Goal: Check status: Check status

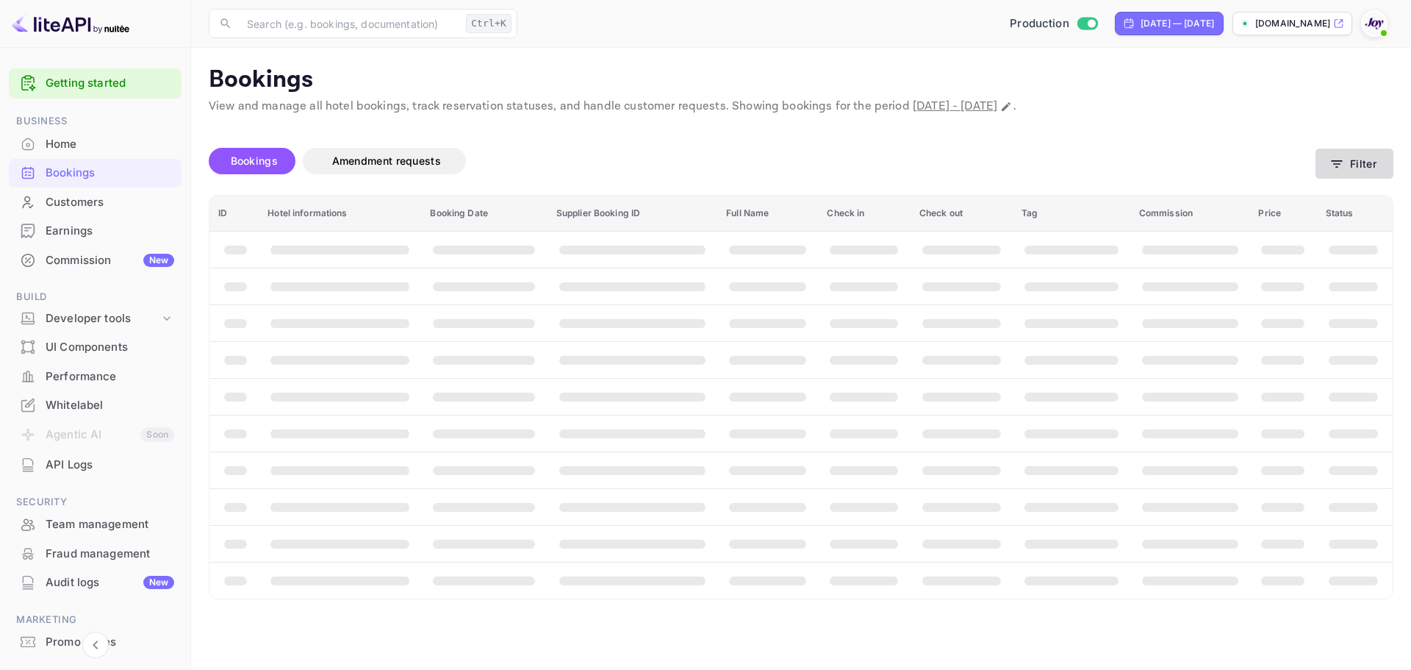
click at [1374, 168] on button "Filter" at bounding box center [1355, 163] width 78 height 30
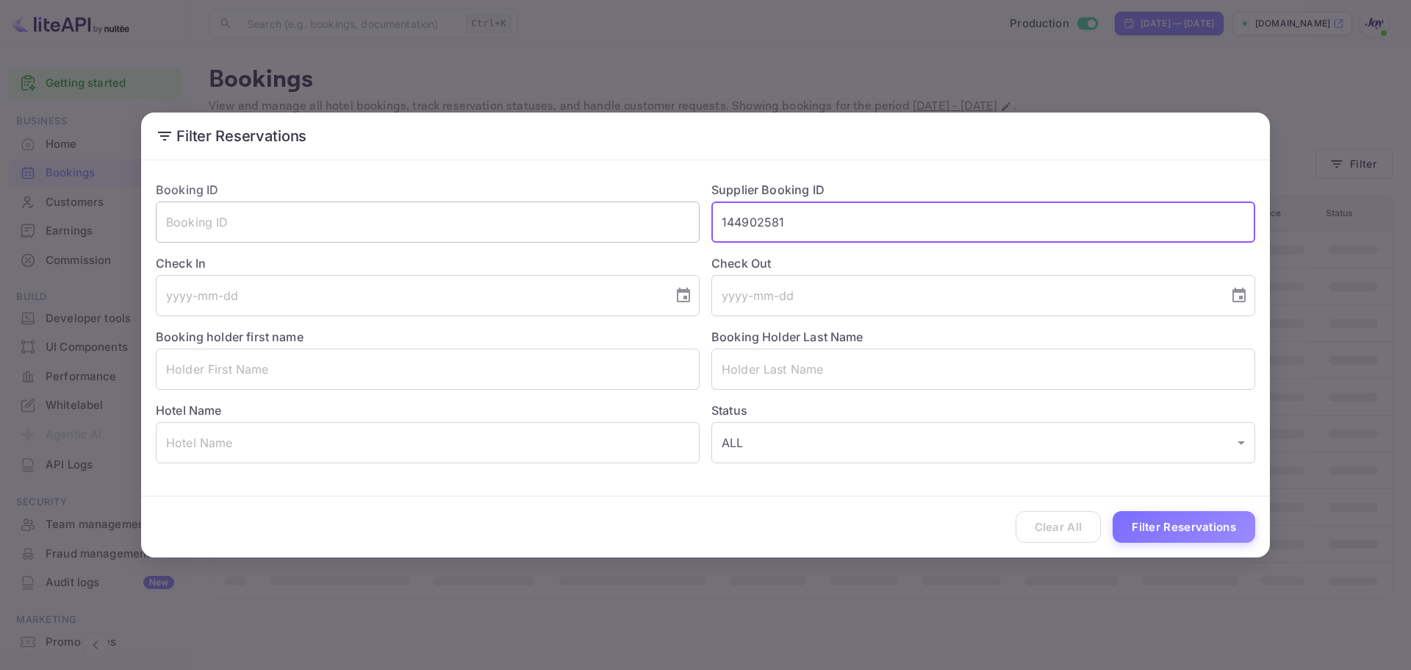
drag, startPoint x: 871, startPoint y: 218, endPoint x: 589, endPoint y: 214, distance: 281.5
click at [617, 211] on div "Booking ID ​ Supplier Booking ID 144902581 ​ Check In ​ Check Out ​ Booking hol…" at bounding box center [699, 316] width 1111 height 294
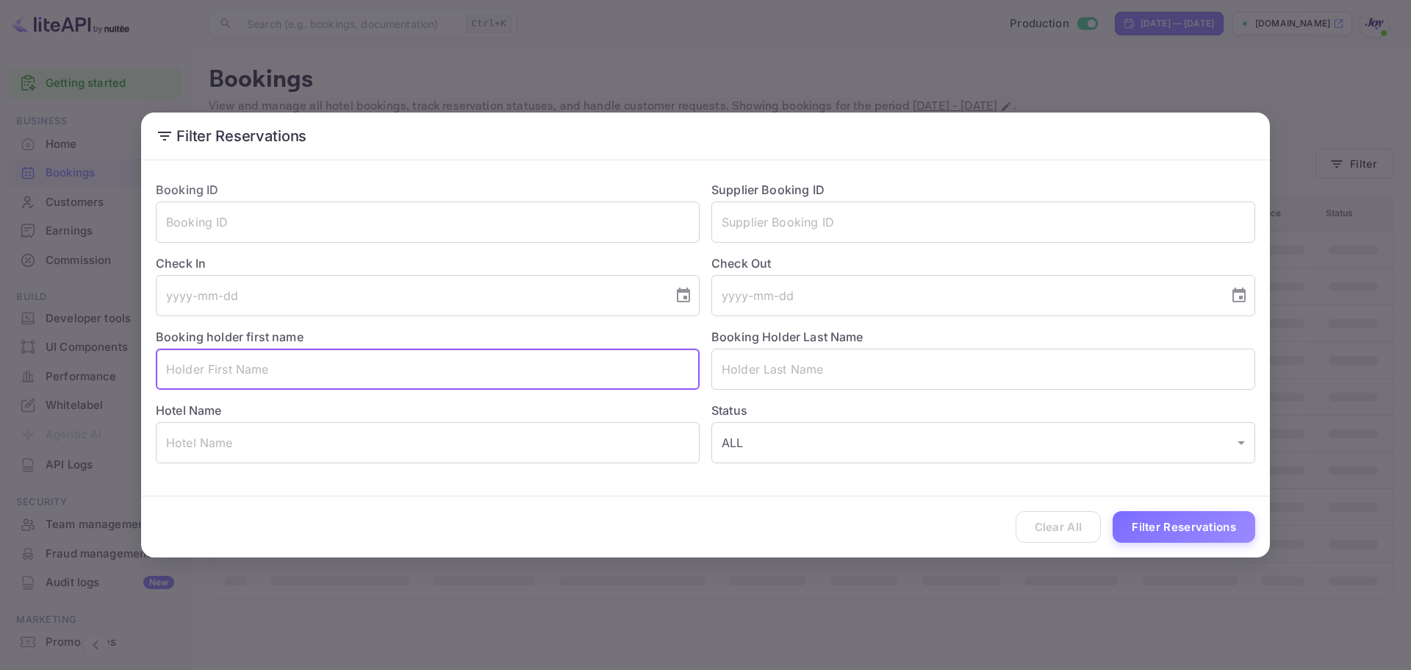
click at [312, 376] on input "text" at bounding box center [428, 368] width 544 height 41
paste input "[PERSON_NAME]"
click at [228, 368] on input "[PERSON_NAME]" at bounding box center [428, 368] width 544 height 41
type input "[PERSON_NAME]"
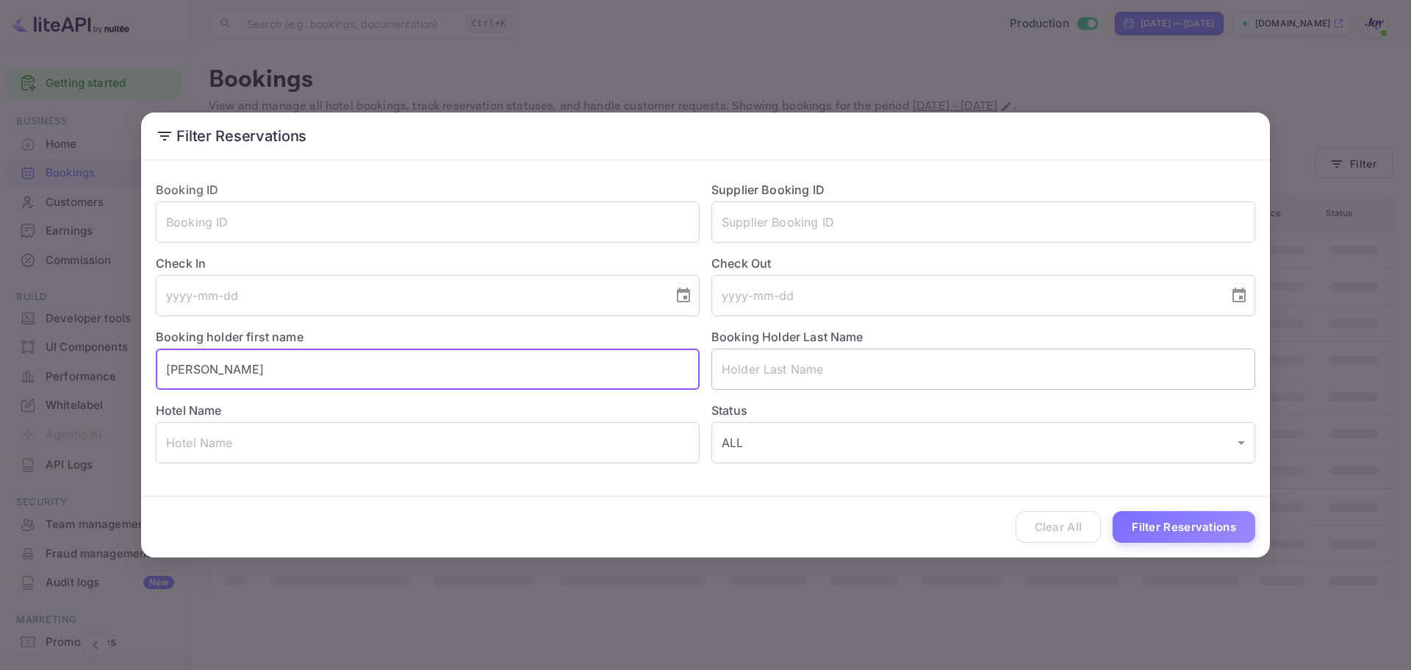
click at [800, 360] on input "text" at bounding box center [983, 368] width 544 height 41
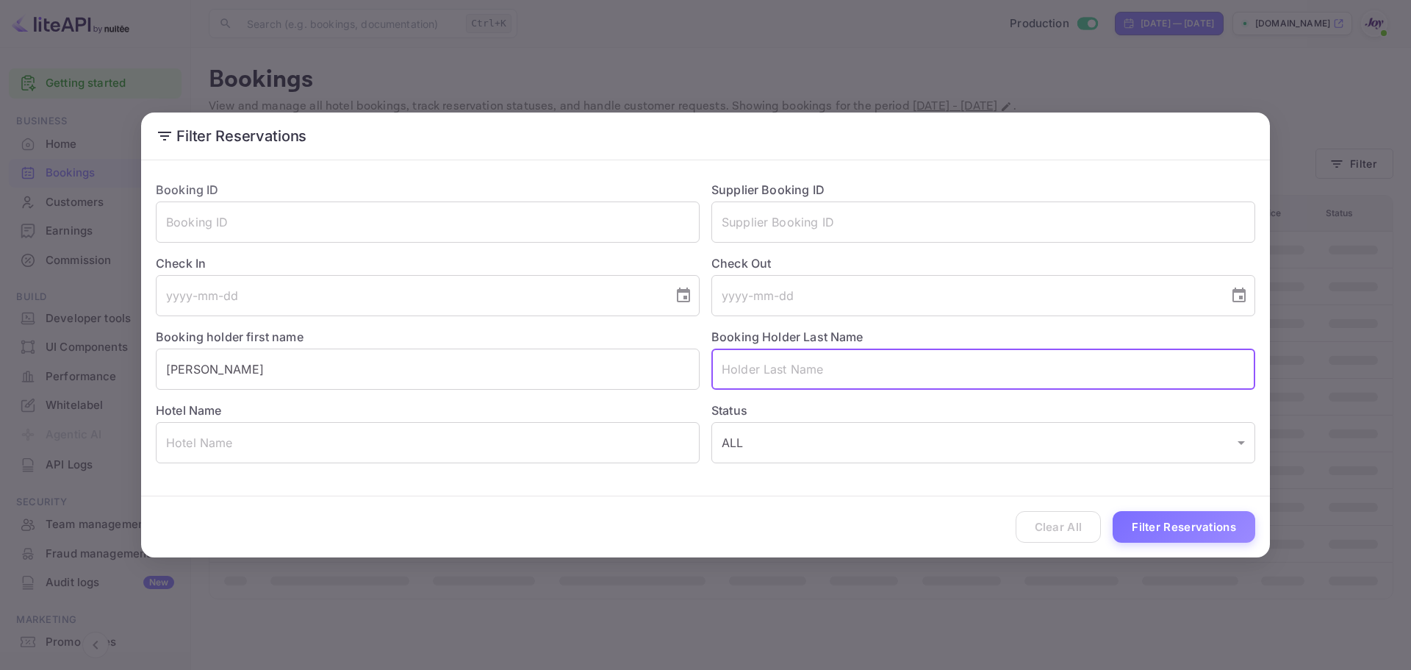
paste input "[PERSON_NAME]"
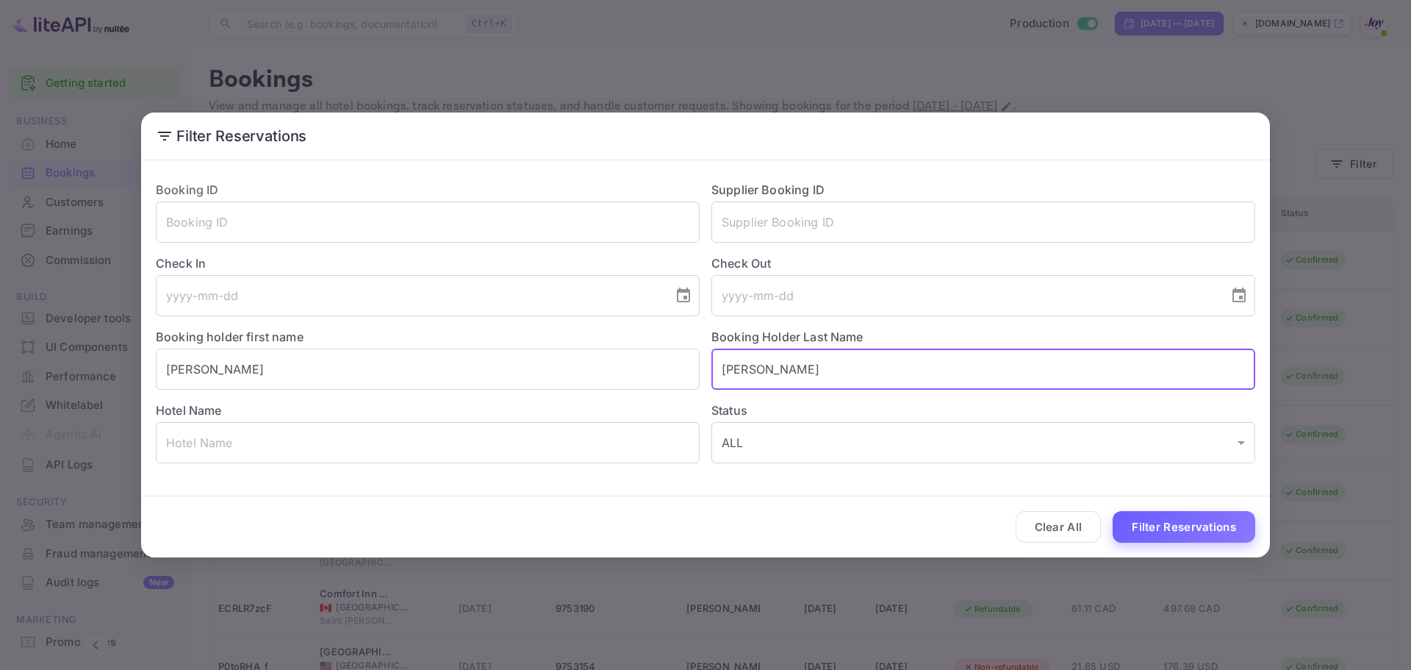
type input "[PERSON_NAME]"
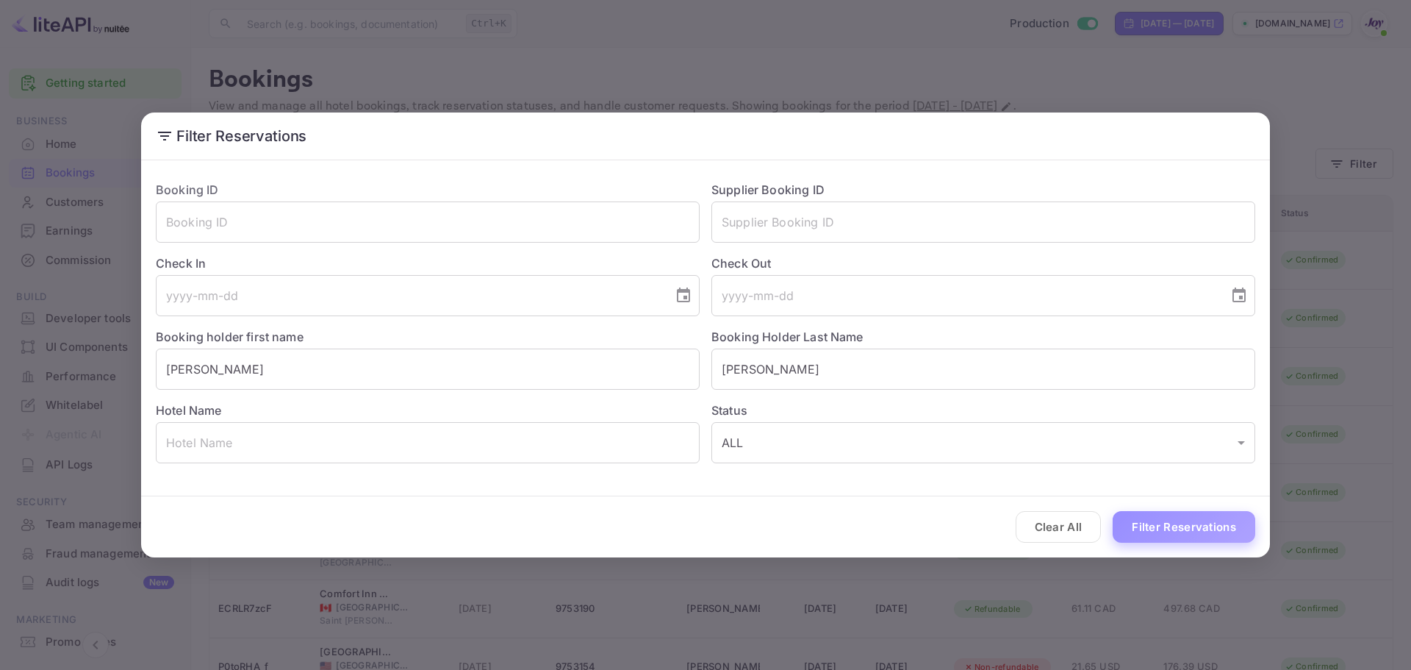
click at [1160, 533] on button "Filter Reservations" at bounding box center [1184, 527] width 143 height 32
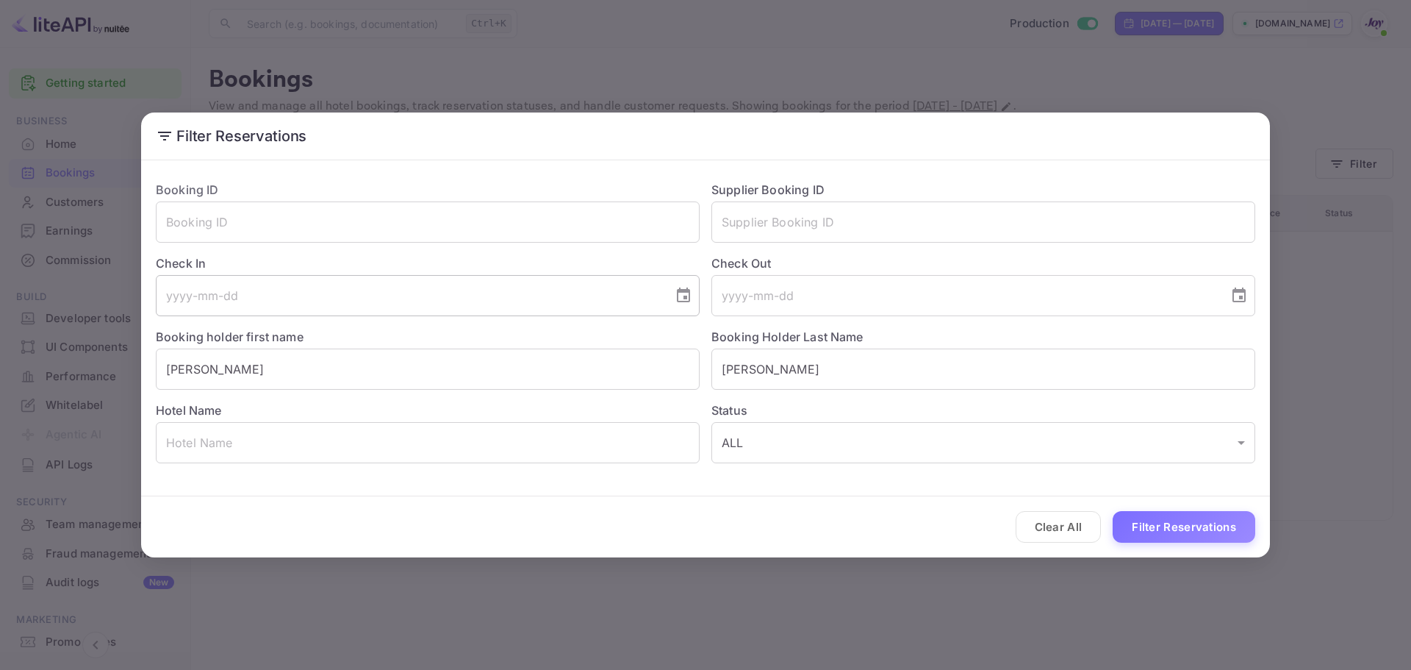
click at [300, 290] on input "tel" at bounding box center [409, 295] width 507 height 41
click at [688, 295] on icon "Choose date" at bounding box center [684, 296] width 18 height 18
click at [466, 428] on button "10" at bounding box center [468, 428] width 26 height 26
type input "[DATE]"
click at [1247, 298] on button "Choose date" at bounding box center [1239, 295] width 29 height 29
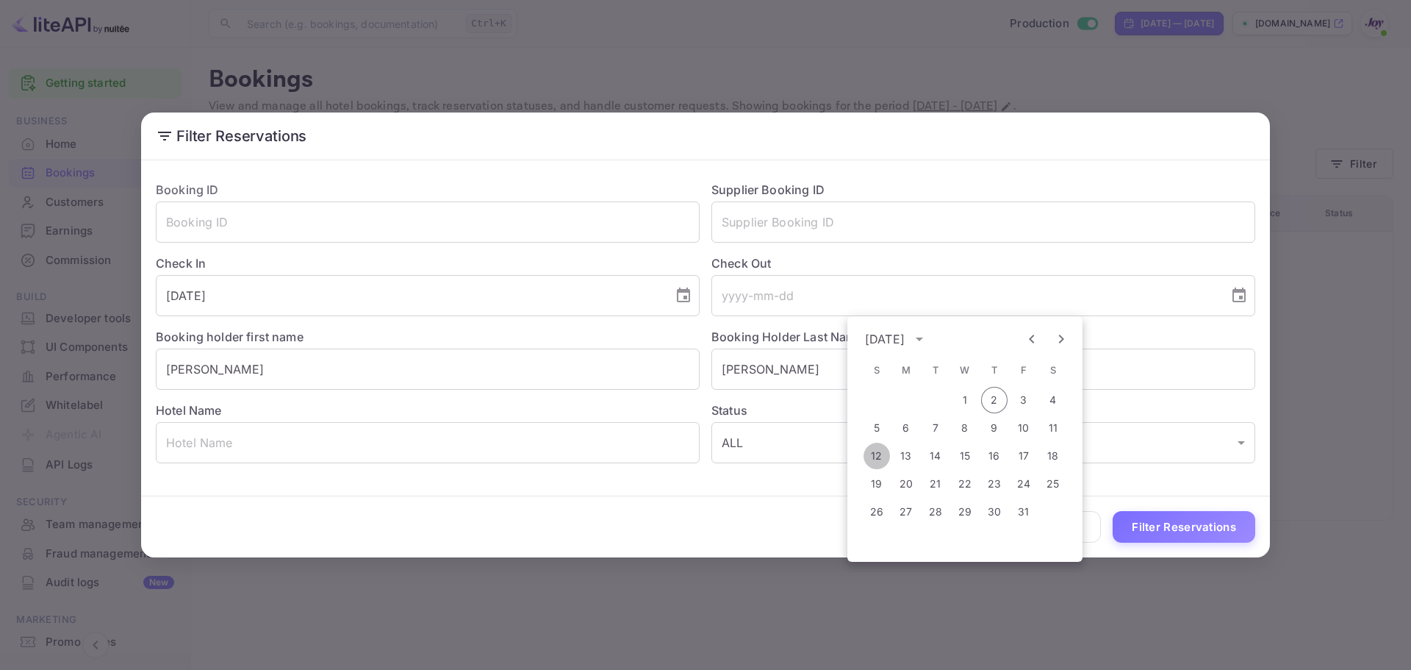
click at [880, 456] on button "12" at bounding box center [877, 455] width 26 height 26
type input "[DATE]"
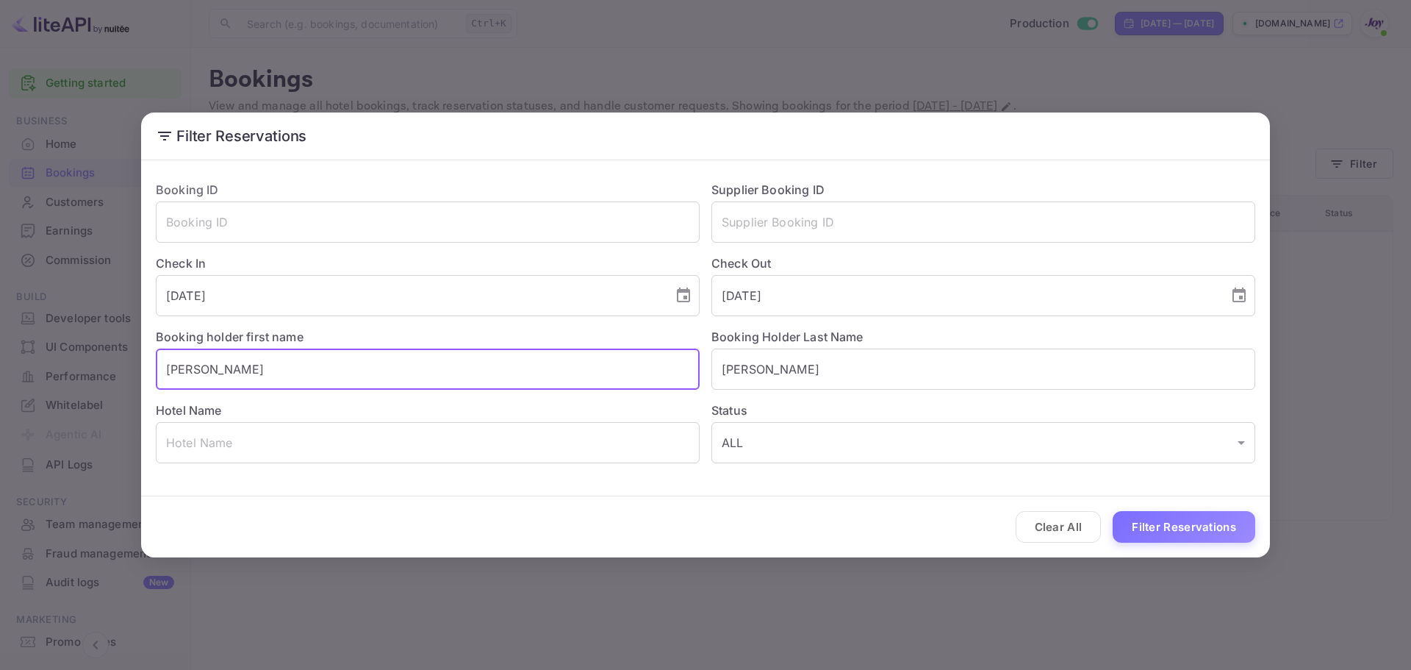
drag, startPoint x: 297, startPoint y: 376, endPoint x: 37, endPoint y: 349, distance: 261.5
click at [39, 349] on div "Filter Reservations Booking ID ​ Supplier Booking ID ​ Check In [DATE] ​ Check …" at bounding box center [705, 335] width 1411 height 670
click at [1165, 504] on div "Clear All Filter Reservations" at bounding box center [705, 526] width 1129 height 61
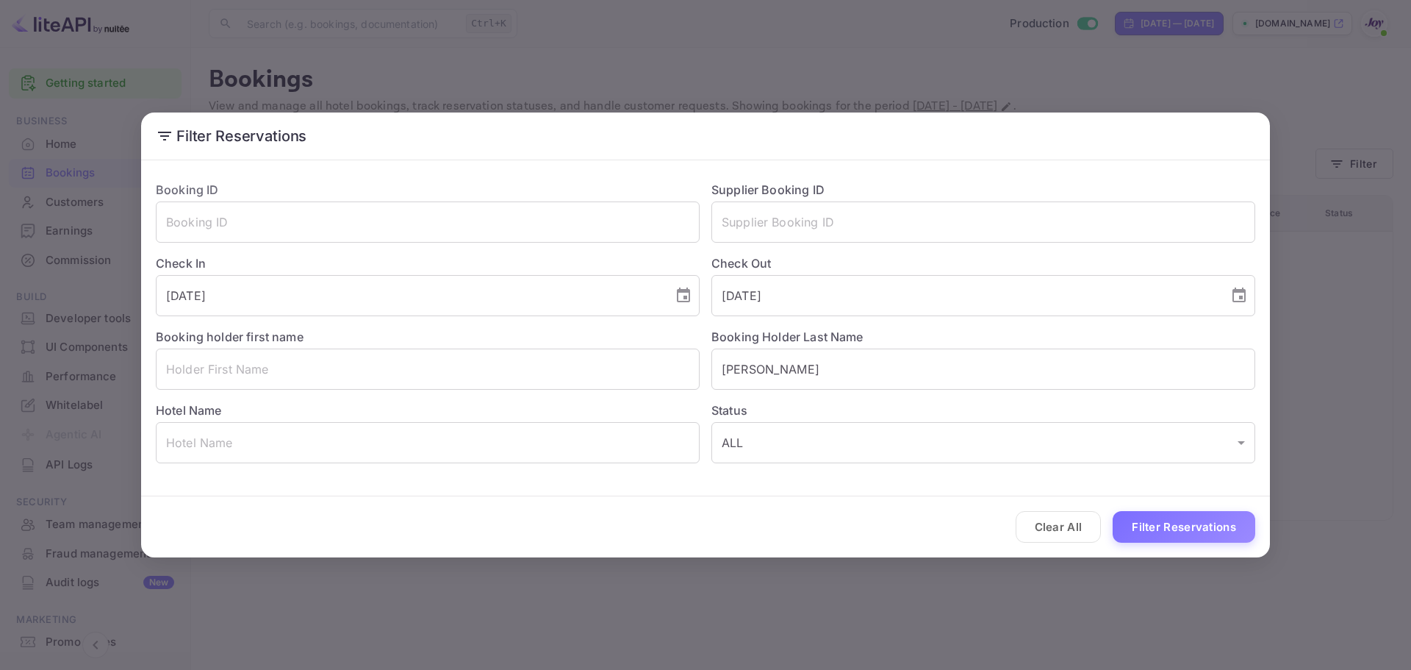
drag, startPoint x: 1167, startPoint y: 515, endPoint x: 1167, endPoint y: 535, distance: 19.8
click at [1167, 535] on button "Filter Reservations" at bounding box center [1184, 527] width 143 height 32
click at [1161, 526] on div "Clear All Loading..." at bounding box center [705, 526] width 1129 height 61
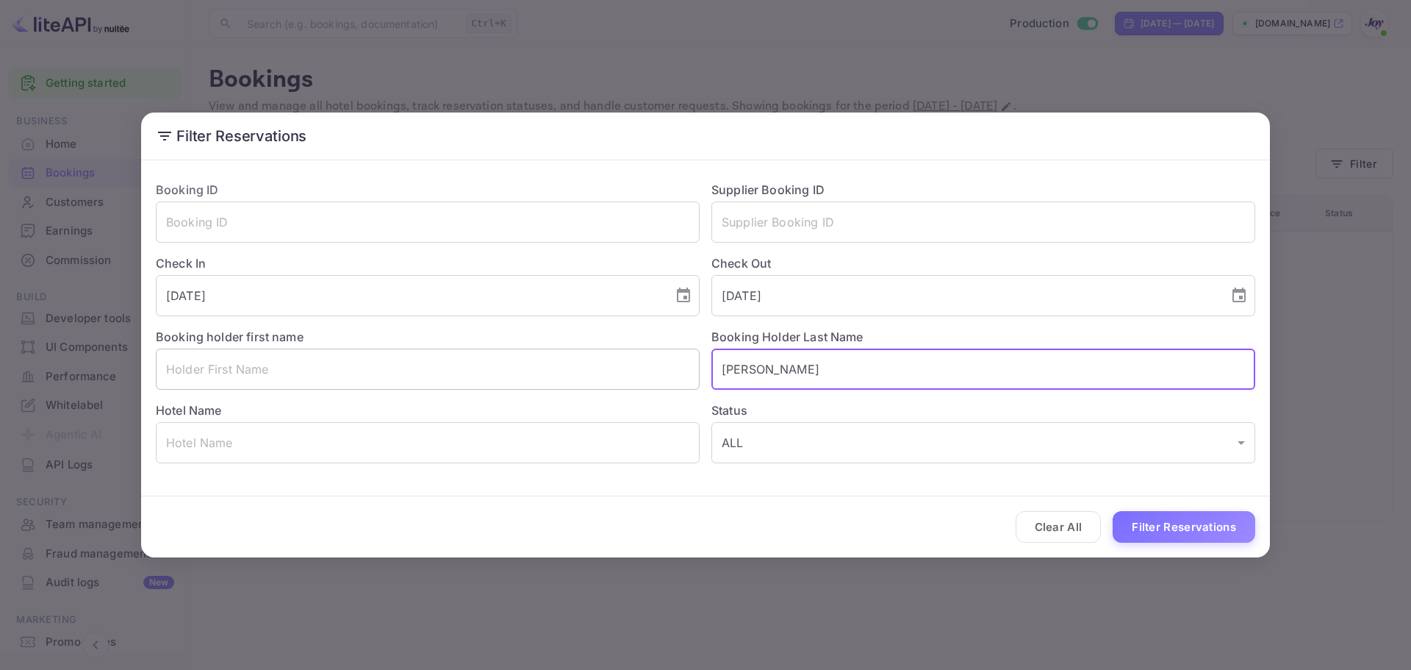
drag, startPoint x: 830, startPoint y: 368, endPoint x: 583, endPoint y: 362, distance: 247.1
click at [583, 362] on div "Booking ID ​ Supplier Booking ID ​ Check In [DATE] ​ Check Out [DATE] ​ Booking…" at bounding box center [699, 316] width 1111 height 294
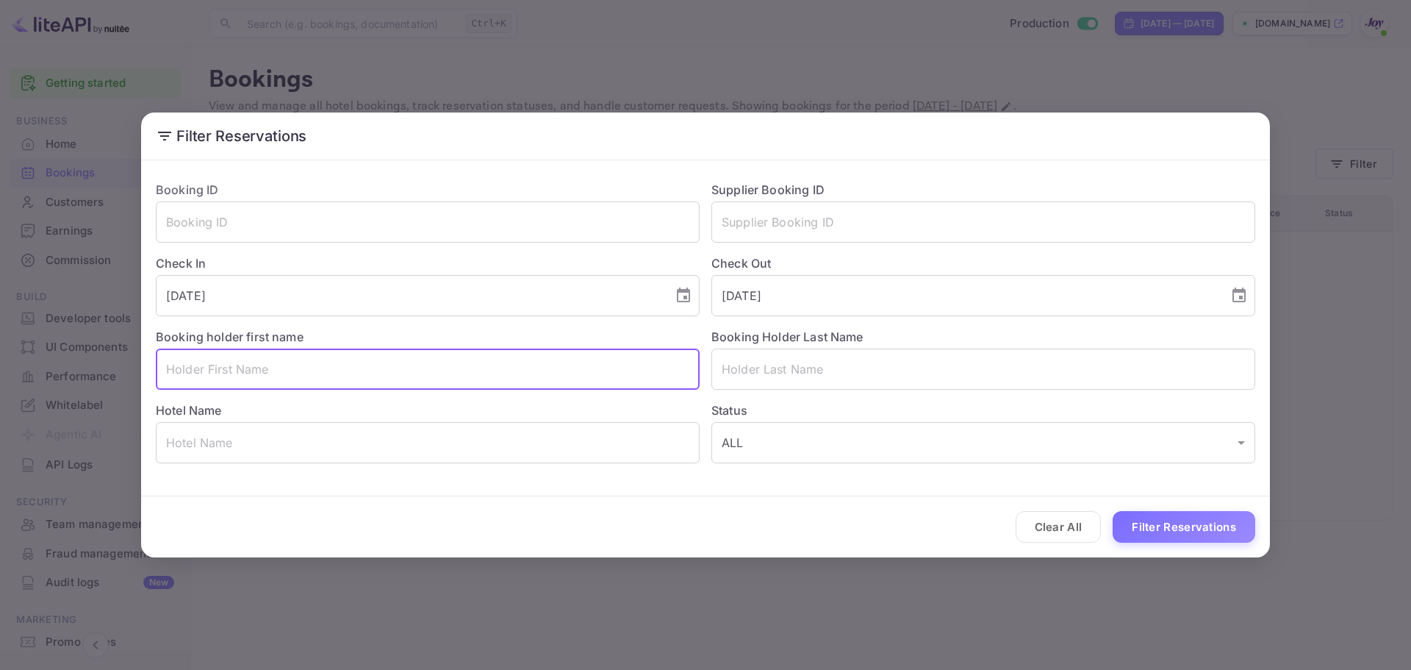
click at [335, 363] on input "text" at bounding box center [428, 368] width 544 height 41
type input "[PERSON_NAME]"
click at [1186, 517] on button "Filter Reservations" at bounding box center [1184, 527] width 143 height 32
